Goal: Task Accomplishment & Management: Manage account settings

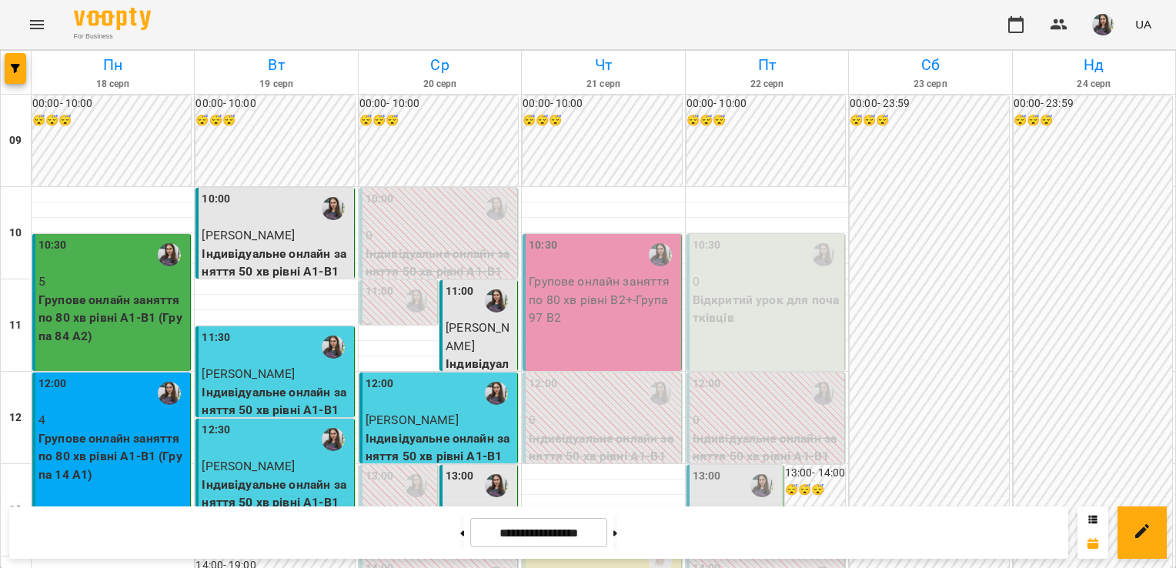
scroll to position [763, 0]
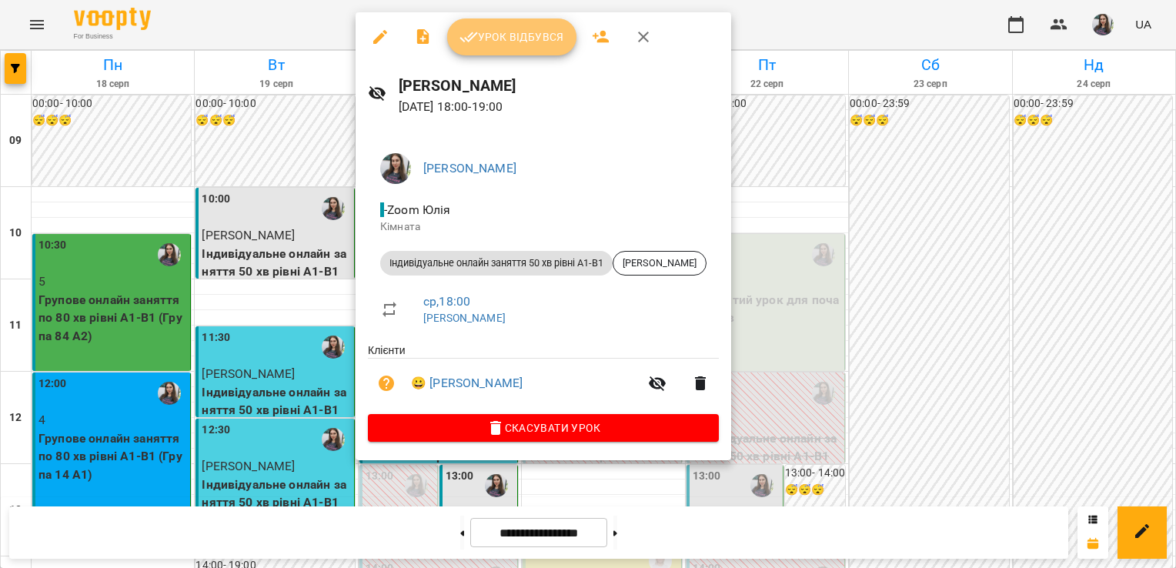
click at [493, 45] on span "Урок відбувся" at bounding box center [511, 37] width 105 height 18
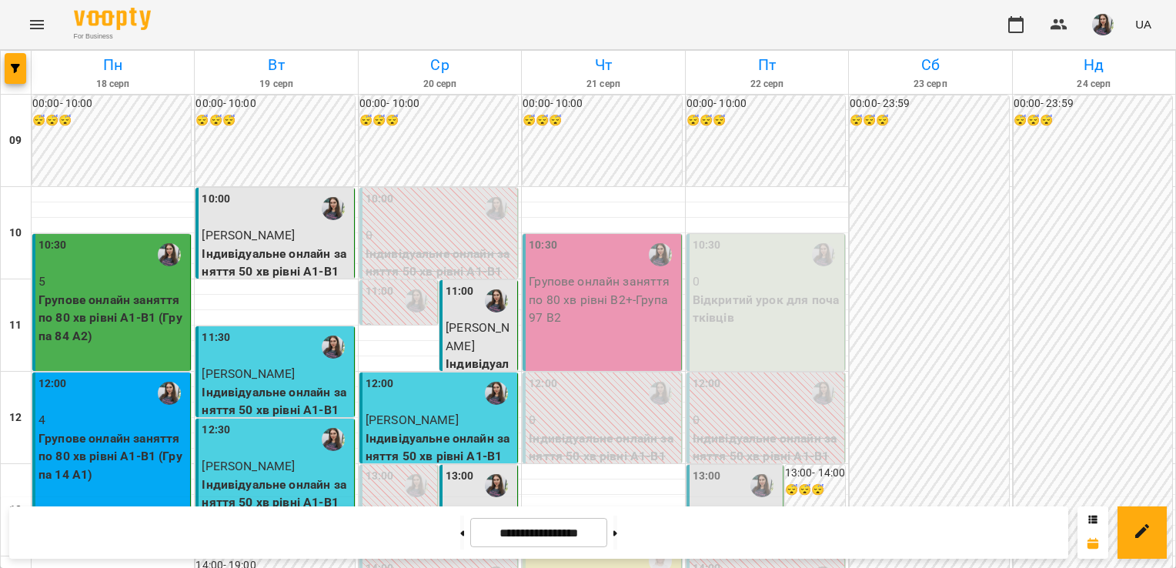
scroll to position [785, 0]
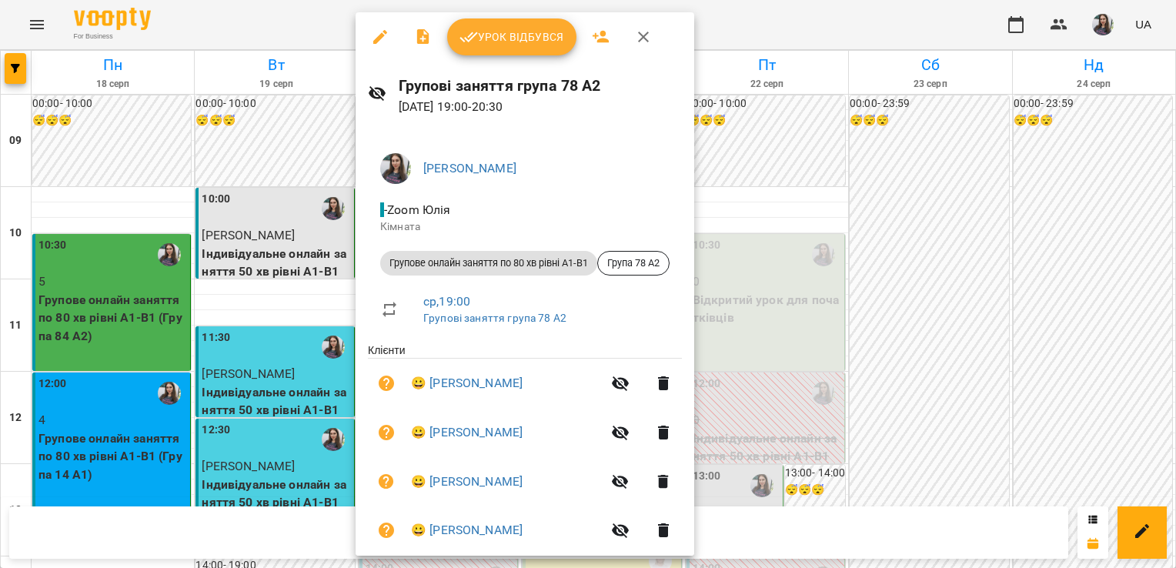
click at [496, 38] on span "Урок відбувся" at bounding box center [511, 37] width 105 height 18
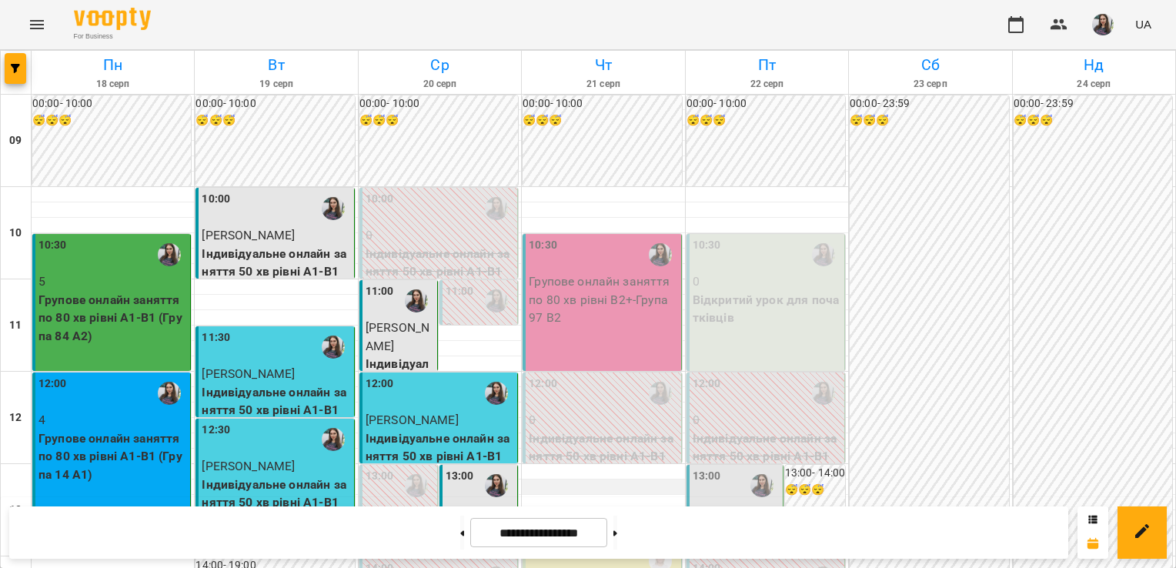
scroll to position [73, 0]
